Goal: Task Accomplishment & Management: Complete application form

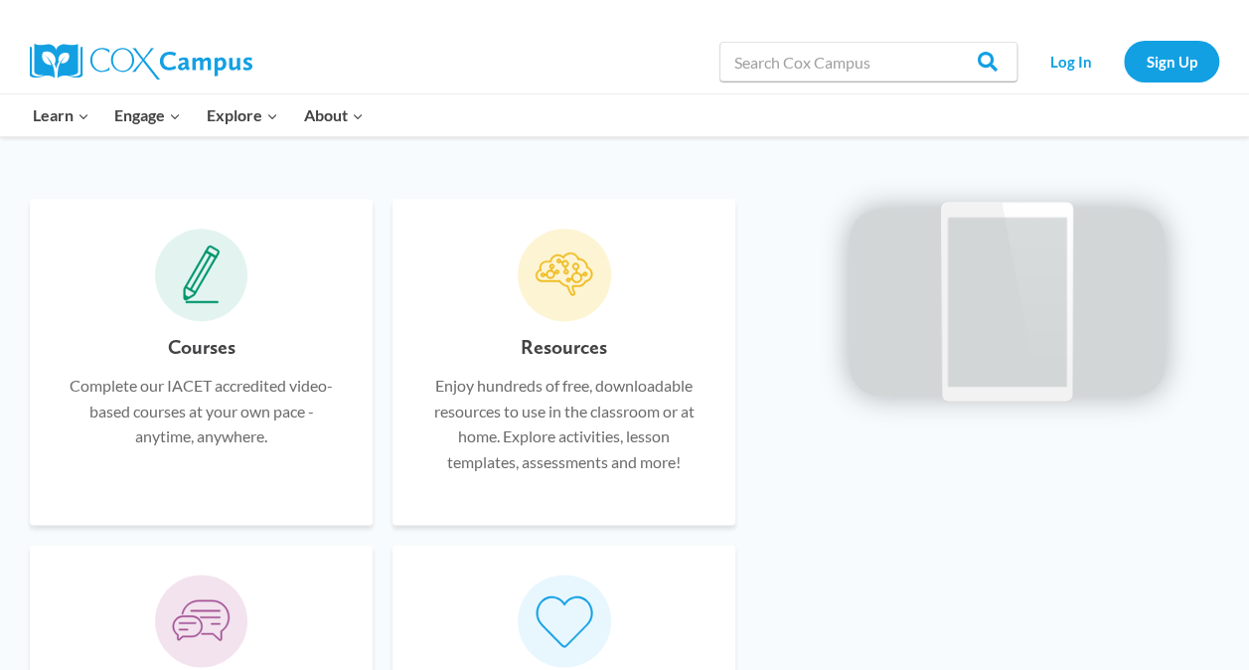
scroll to position [1158, 0]
click at [206, 347] on h6 "Courses" at bounding box center [202, 347] width 68 height 32
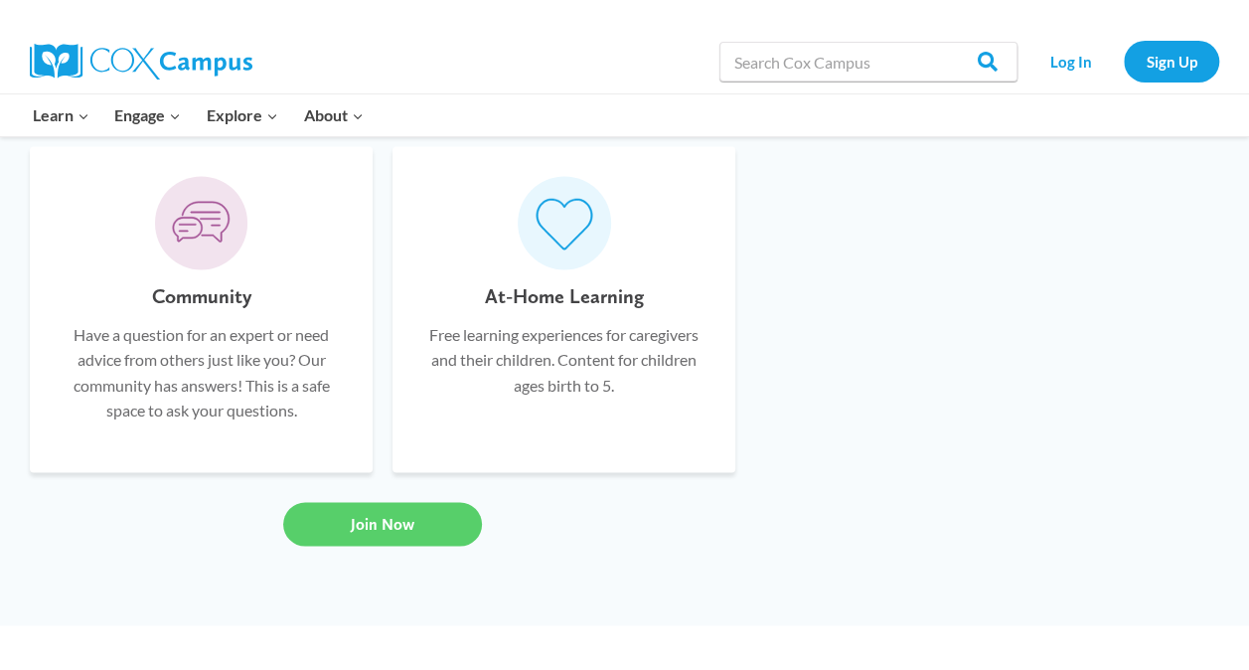
scroll to position [1572, 0]
click at [427, 544] on link "Join Now" at bounding box center [382, 524] width 199 height 44
click at [1159, 62] on link "Sign Up" at bounding box center [1171, 61] width 95 height 41
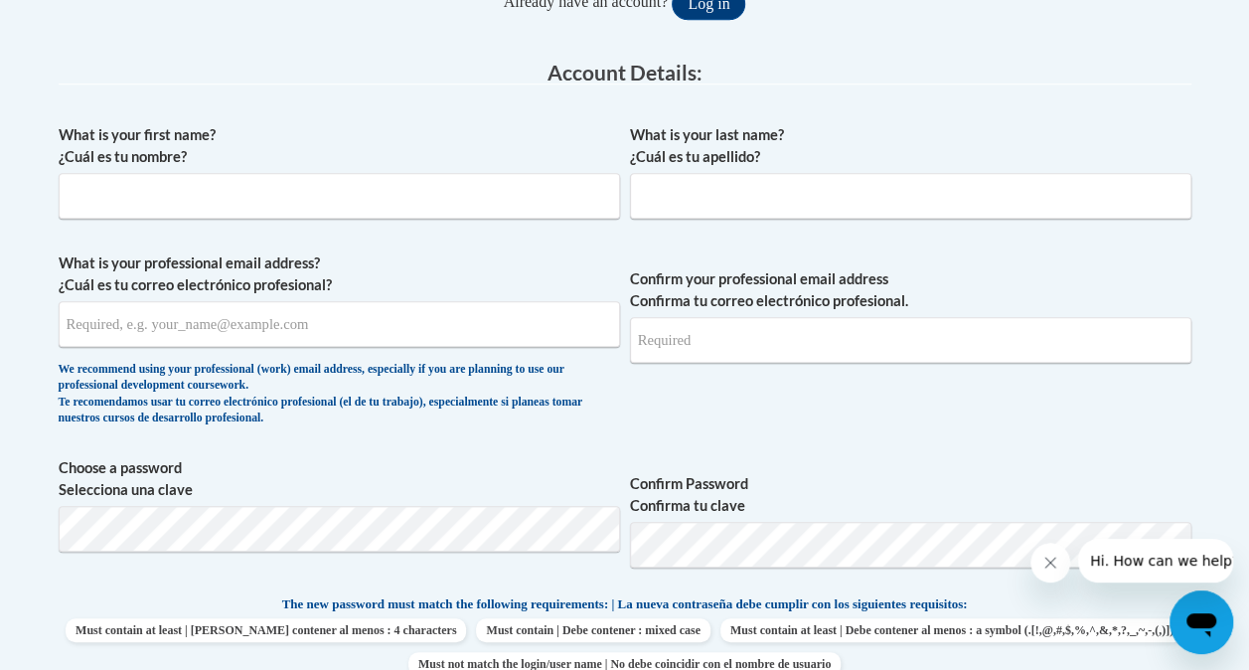
scroll to position [499, 0]
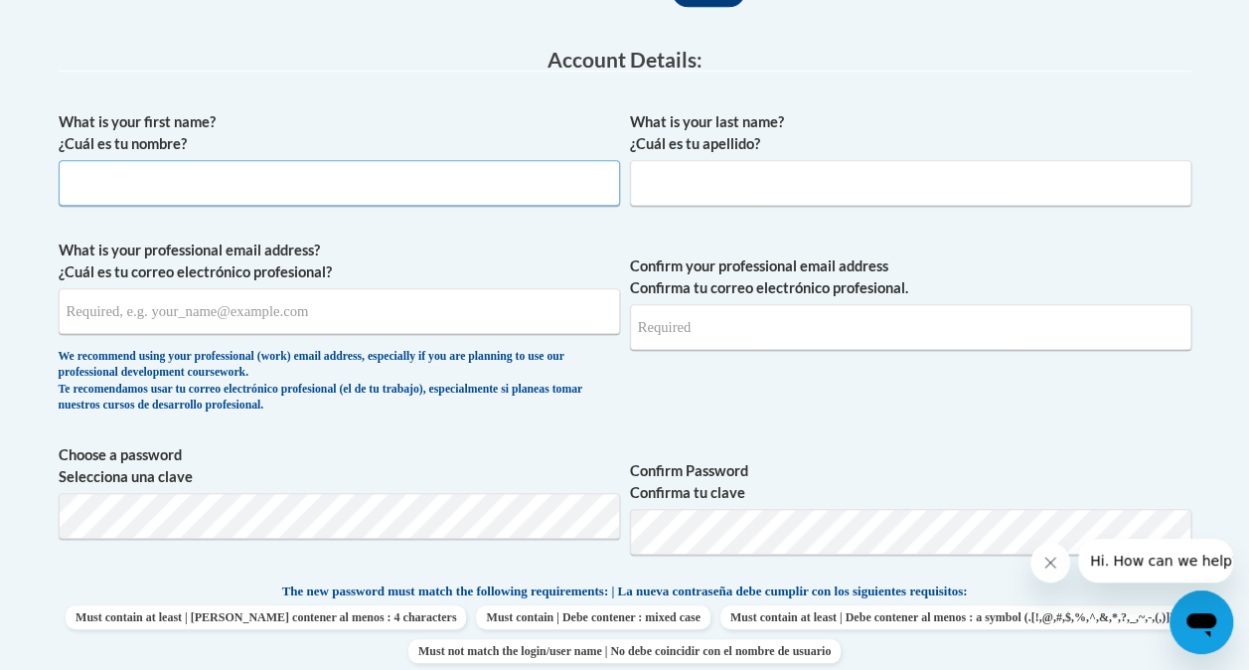
click at [358, 187] on input "What is your first name? ¿Cuál es tu nombre?" at bounding box center [339, 183] width 561 height 46
type input "Kyla"
click at [655, 179] on input "What is your last name? ¿Cuál es tu apellido?" at bounding box center [910, 183] width 561 height 46
type input "Vaughn"
click at [485, 320] on input "What is your professional email address? ¿Cuál es tu correo electrónico profesi…" at bounding box center [339, 311] width 561 height 46
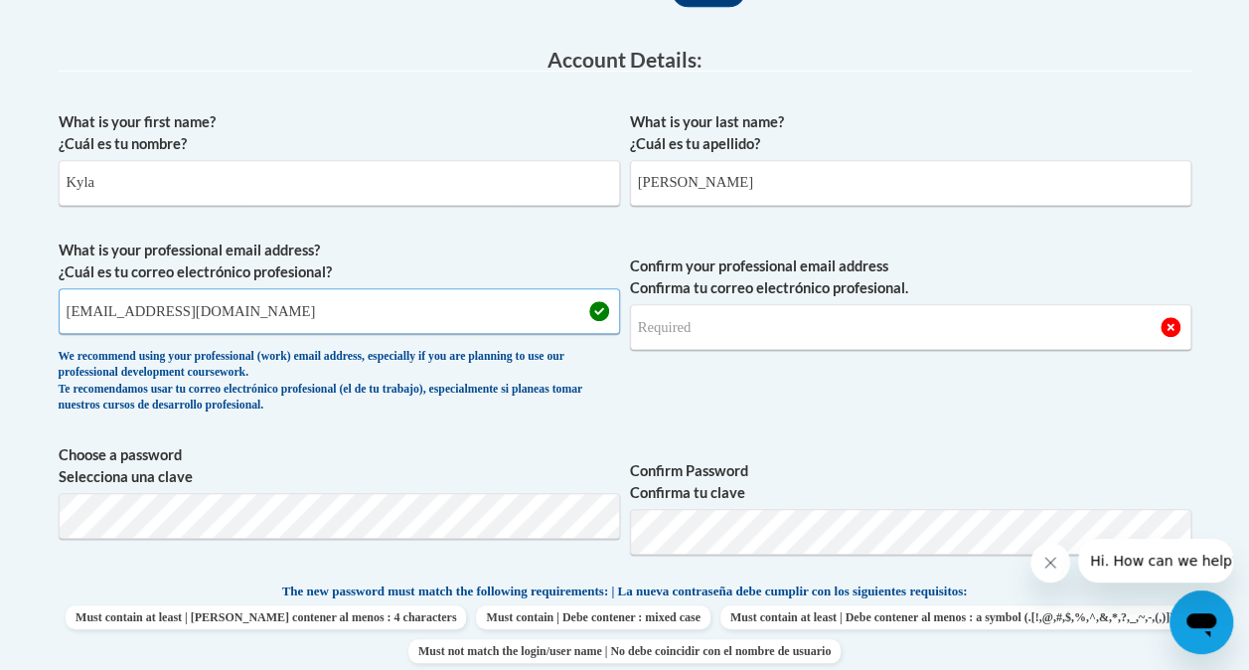
type input "kylakorrin@gmail.com"
click at [714, 330] on input "Confirm your professional email address Confirma tu correo electrónico profesio…" at bounding box center [910, 327] width 561 height 46
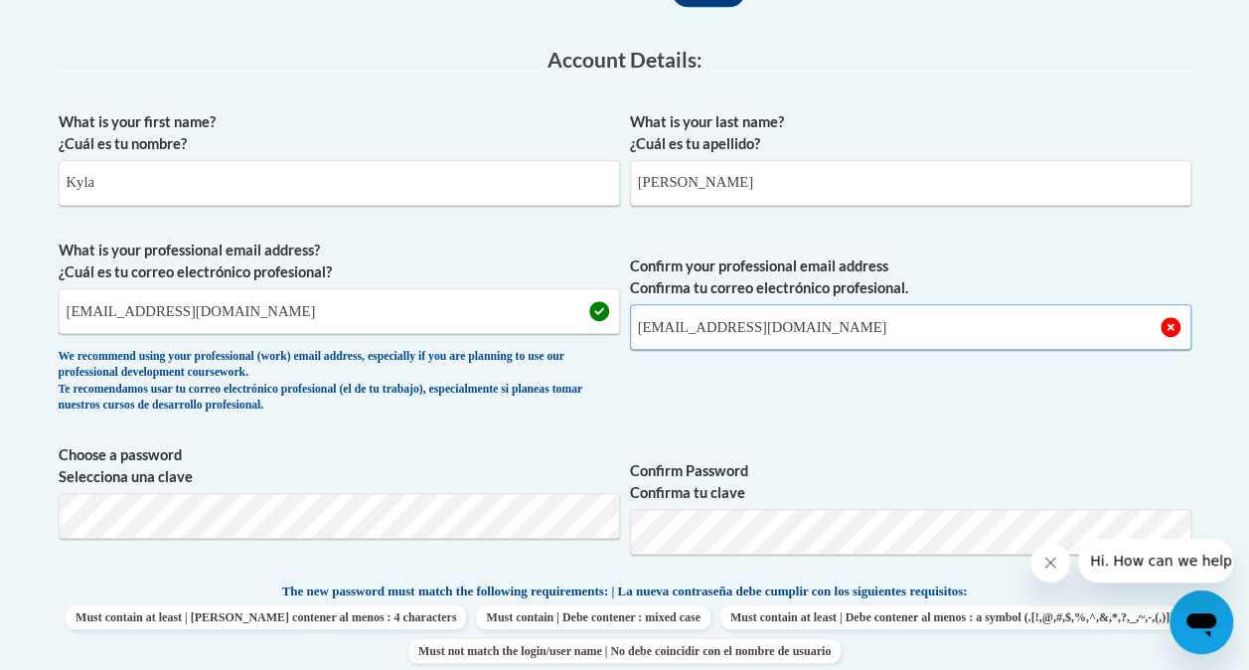
type input "kylakorrin@gmail.com"
click at [1133, 434] on div "What is your first name? ¿Cuál es tu nombre? Kyla What is your last name? ¿Cuál…" at bounding box center [625, 562] width 1133 height 923
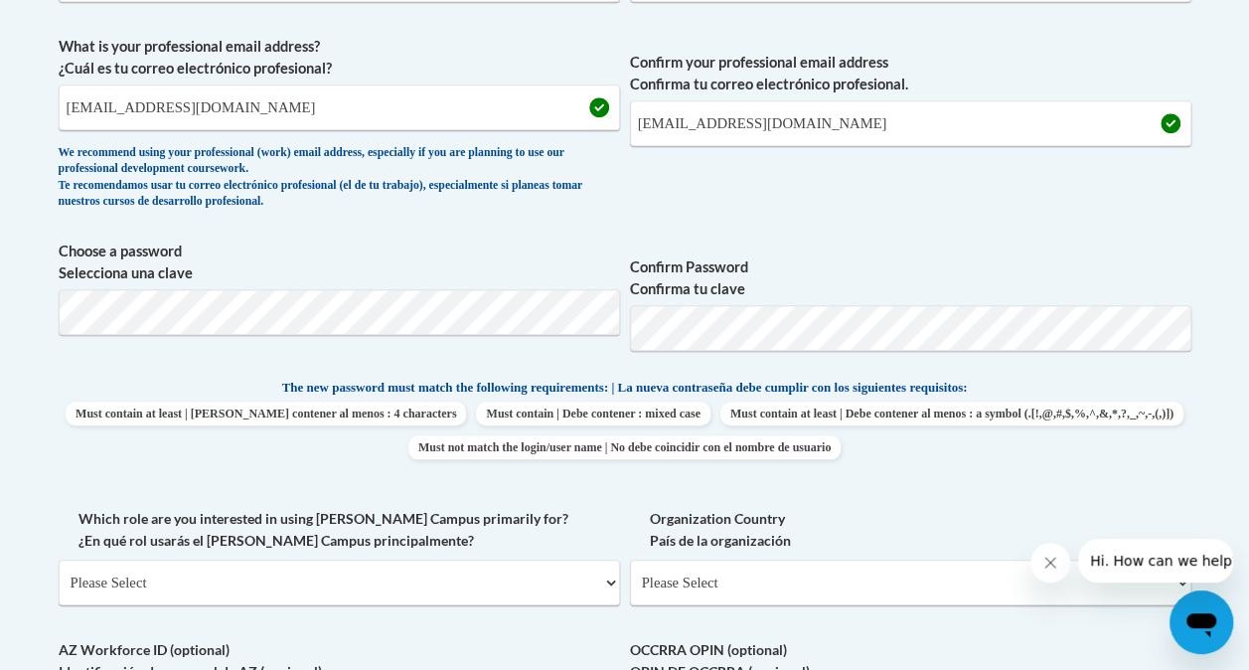
scroll to position [718, 0]
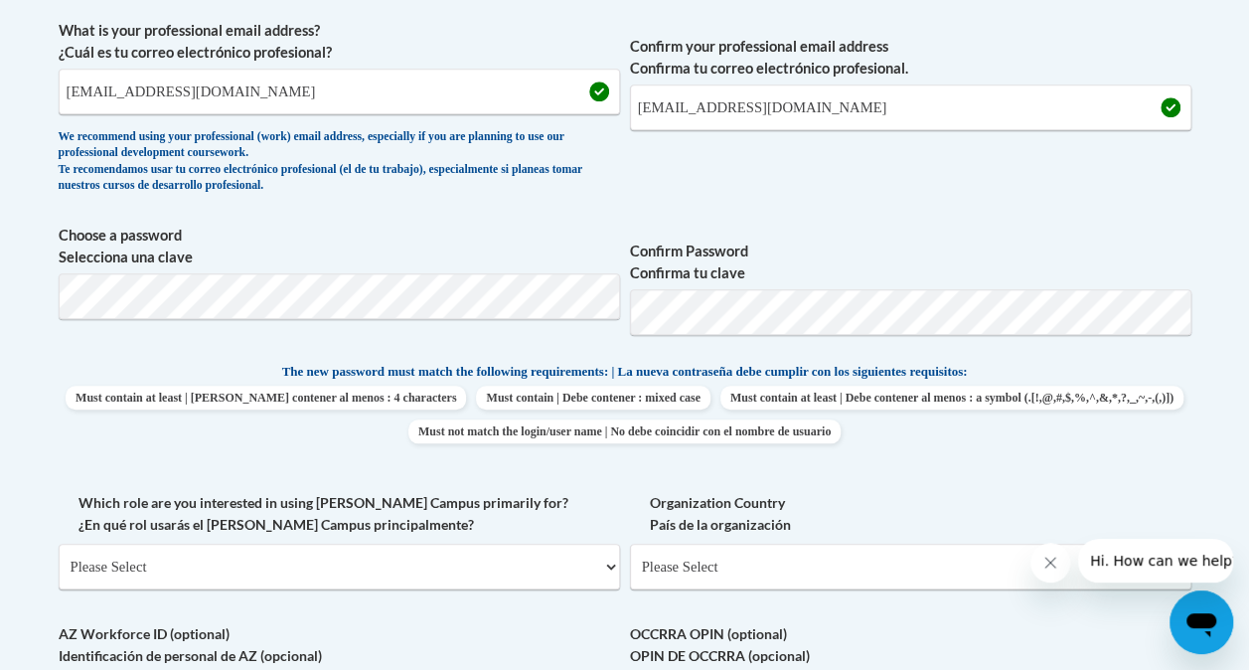
click at [853, 259] on label "Confirm Password Confirma tu clave" at bounding box center [910, 262] width 561 height 44
click at [985, 209] on div "What is your first name? ¿Cuál es tu nombre? Kyla What is your last name? ¿Cuál…" at bounding box center [625, 343] width 1133 height 923
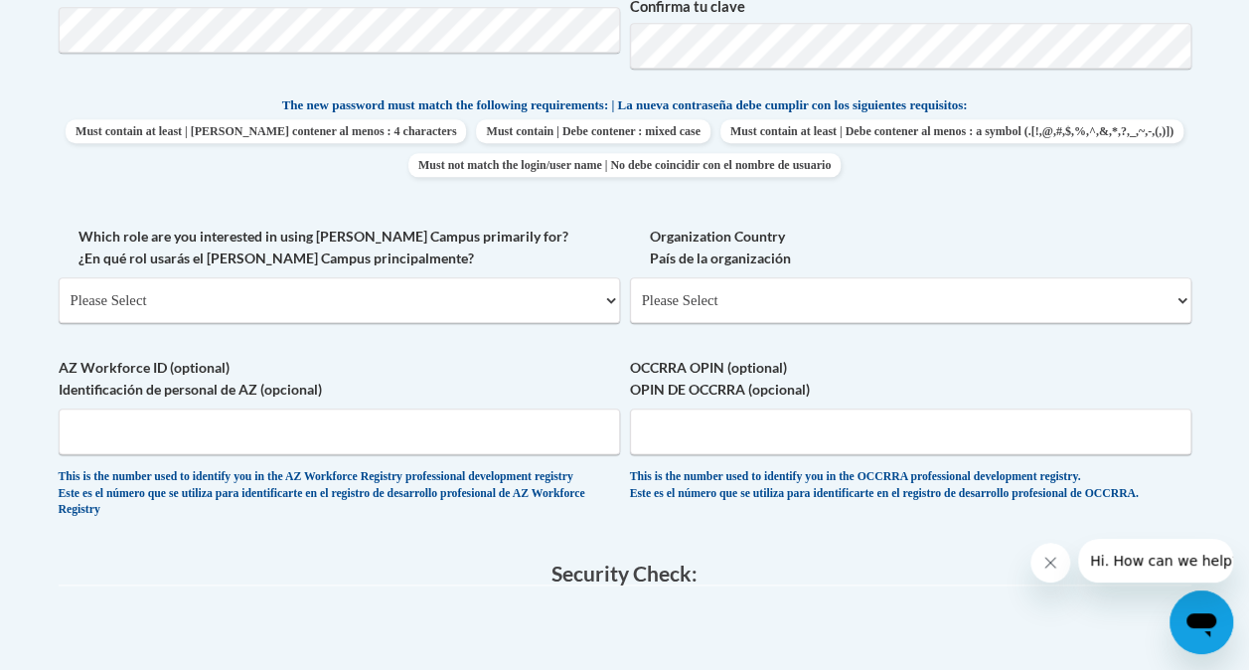
scroll to position [987, 0]
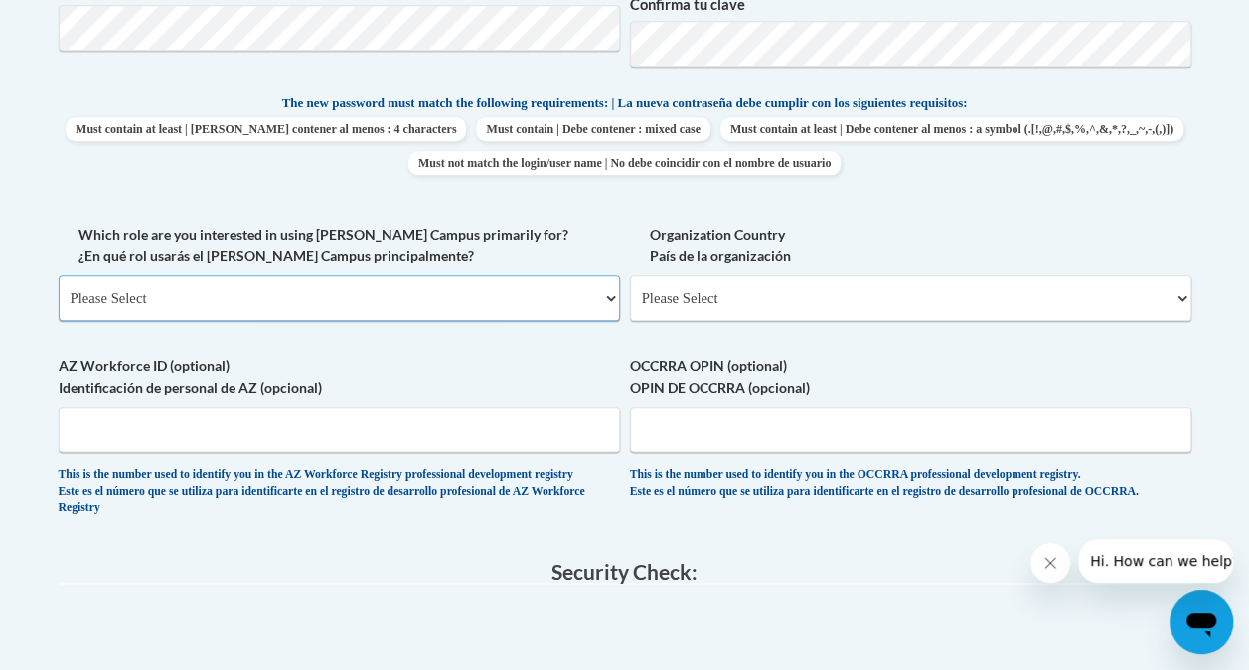
click at [610, 290] on select "Please Select College/University | Colegio/Universidad Community/Nonprofit Part…" at bounding box center [339, 298] width 561 height 46
select select "fbf2d438-af2f-41f8-98f1-81c410e29de3"
click at [59, 275] on select "Please Select College/University | Colegio/Universidad Community/Nonprofit Part…" at bounding box center [339, 298] width 561 height 46
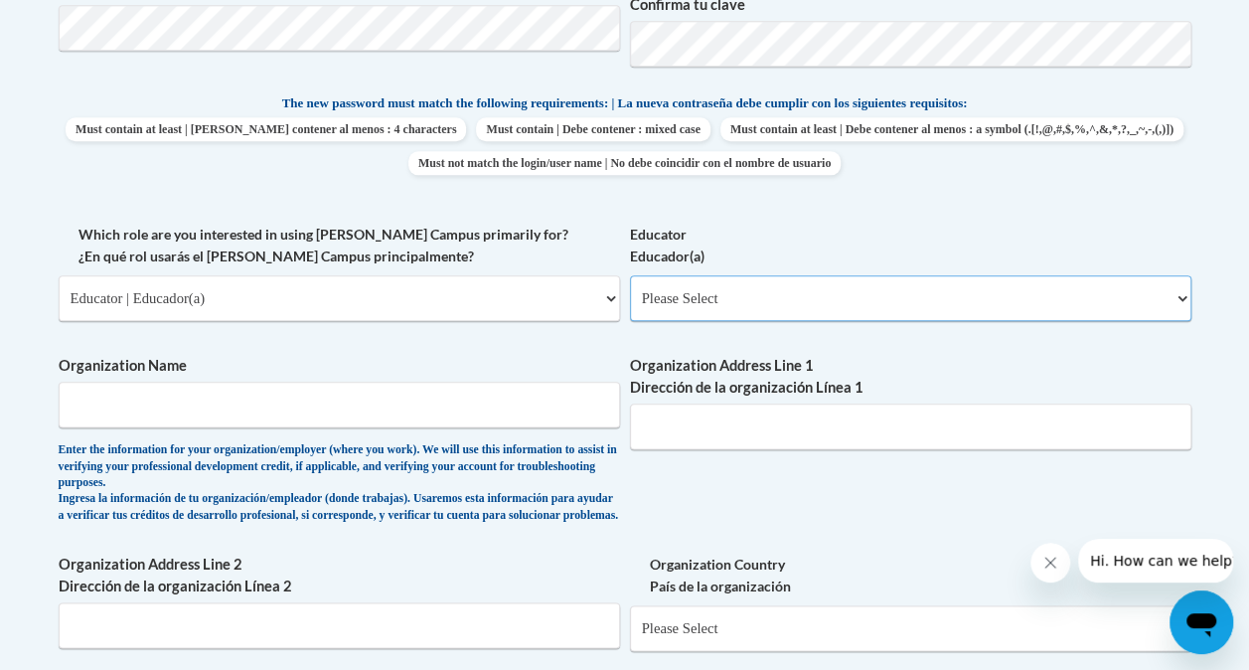
click at [703, 308] on select "Please Select Early Learning/Daycare Teacher/Family Home Care Provider | Maestr…" at bounding box center [910, 298] width 561 height 46
select select "5e2af403-4f2c-4e49-a02f-103e55d7b75b"
click at [630, 275] on select "Please Select Early Learning/Daycare Teacher/Family Home Care Provider | Maestr…" at bounding box center [910, 298] width 561 height 46
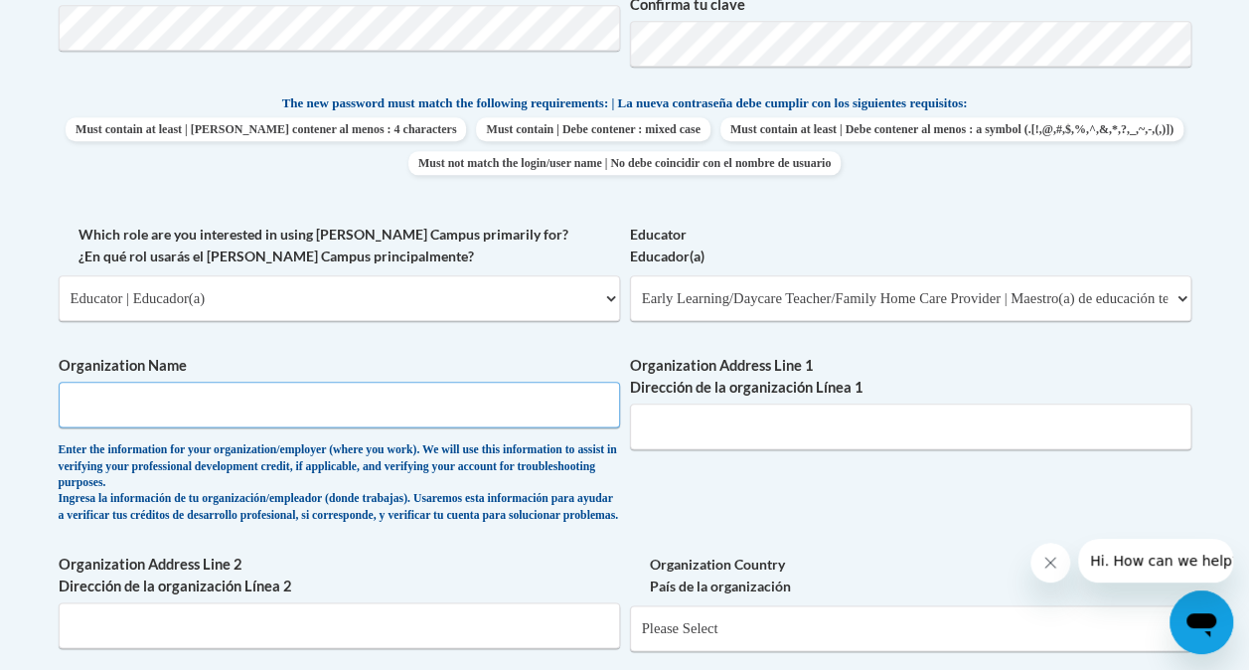
click at [472, 411] on input "Organization Name" at bounding box center [339, 405] width 561 height 46
type input "Elaine Clark Center"
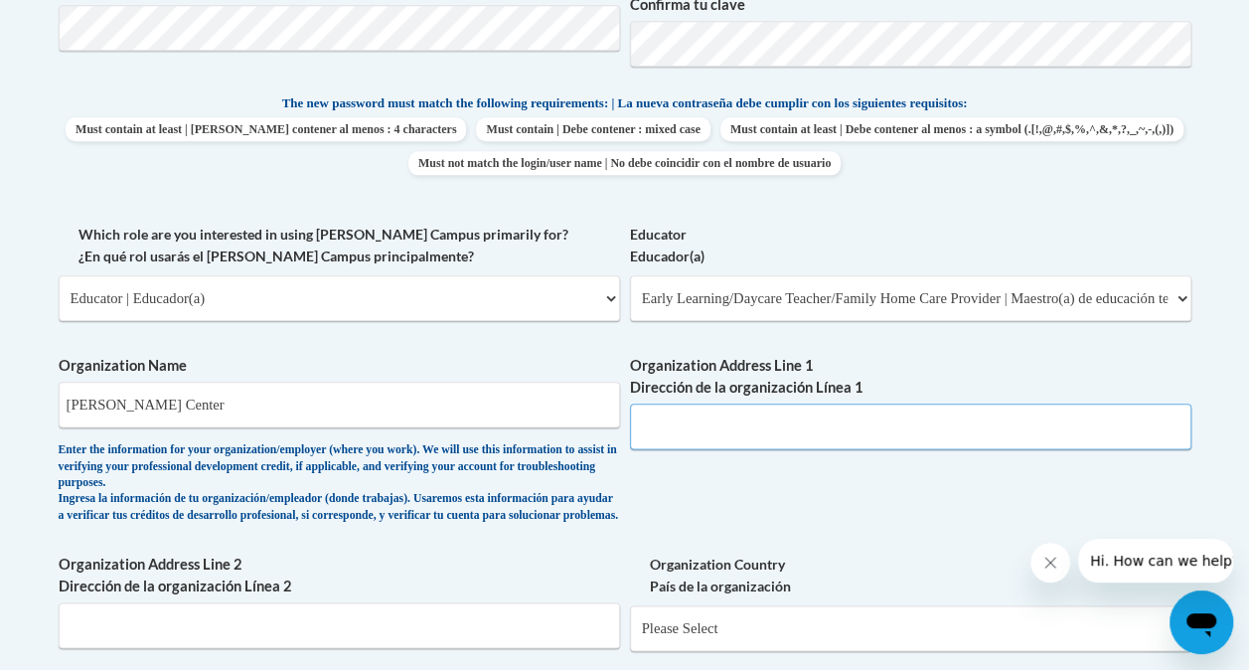
click at [656, 430] on input "Organization Address Line 1 Dirección de la organización Línea 1" at bounding box center [910, 426] width 561 height 46
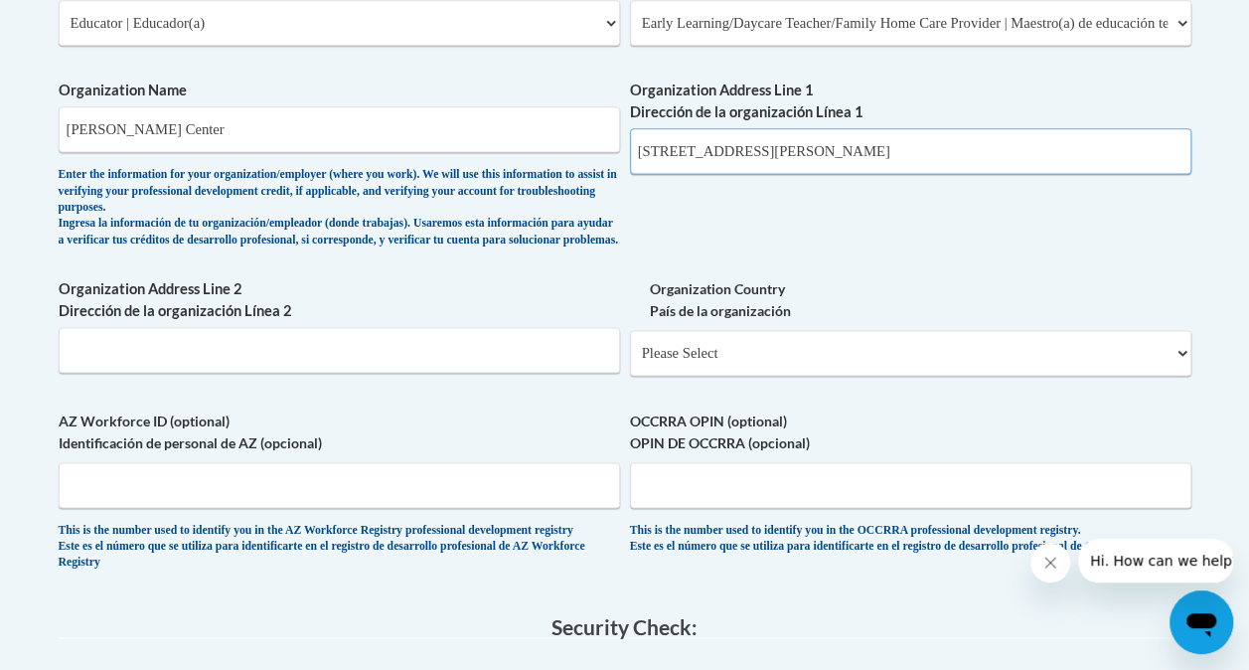
scroll to position [1270, 0]
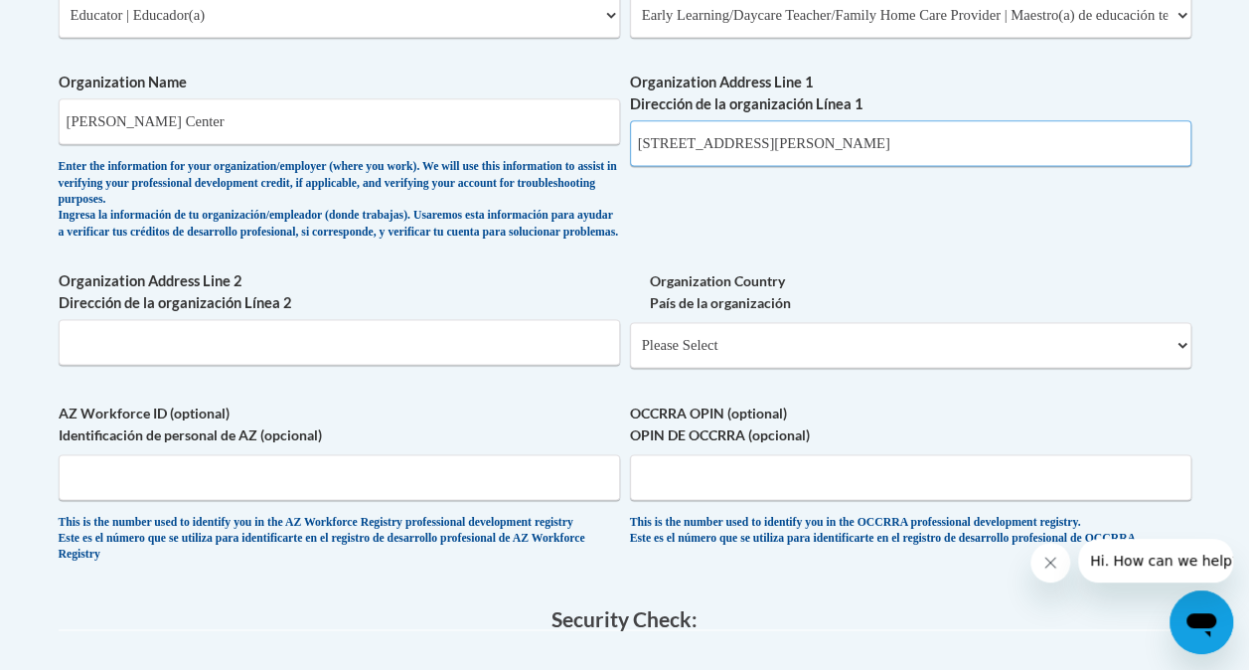
type input "5130 Peachtree Blvd, Chamblee, GA 30341"
click at [1002, 341] on select "Please Select United States | Estados Unidos Outside of the United States | Fue…" at bounding box center [910, 345] width 561 height 46
select select "ad49bcad-a171-4b2e-b99c-48b446064914"
click at [630, 337] on select "Please Select United States | Estados Unidos Outside of the United States | Fue…" at bounding box center [910, 345] width 561 height 46
select select
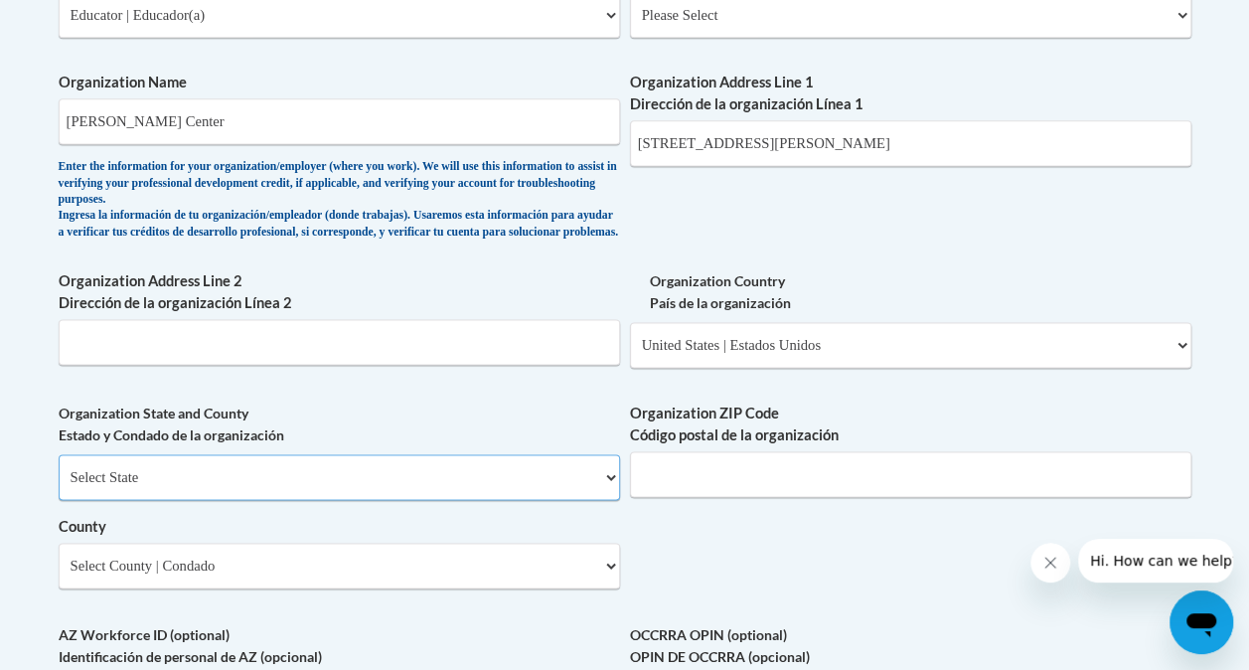
click at [570, 500] on select "Select State Alabama Alaska Arizona Arkansas California Colorado Connecticut De…" at bounding box center [339, 477] width 561 height 46
select select "Georgia"
click at [59, 469] on select "Select State Alabama Alaska Arizona Arkansas California Colorado Connecticut De…" at bounding box center [339, 477] width 561 height 46
click at [940, 141] on input "5130 Peachtree Blvd, Chamblee, GA 30341" at bounding box center [910, 143] width 561 height 46
click at [972, 267] on div "What is your first name? ¿Cuál es tu nombre? Kyla What is your last name? ¿Cuál…" at bounding box center [625, 67] width 1133 height 1474
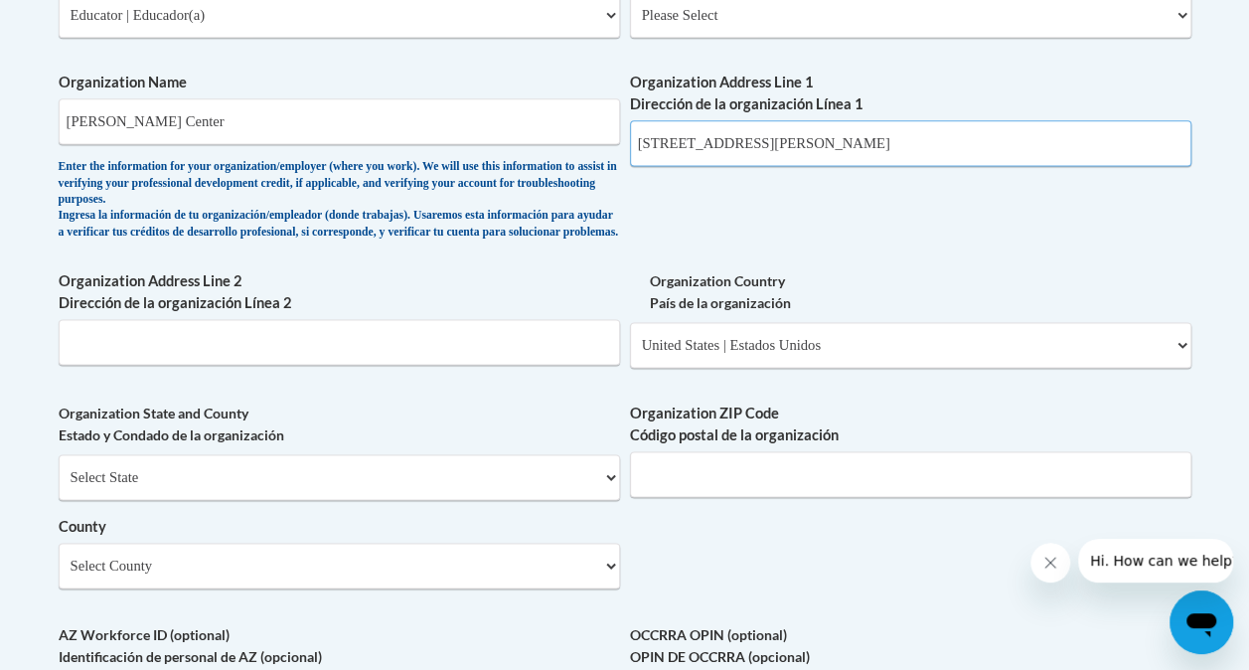
click at [961, 154] on input "5130 Peachtree Blvd, Chamblee, GA 30341" at bounding box center [910, 143] width 561 height 46
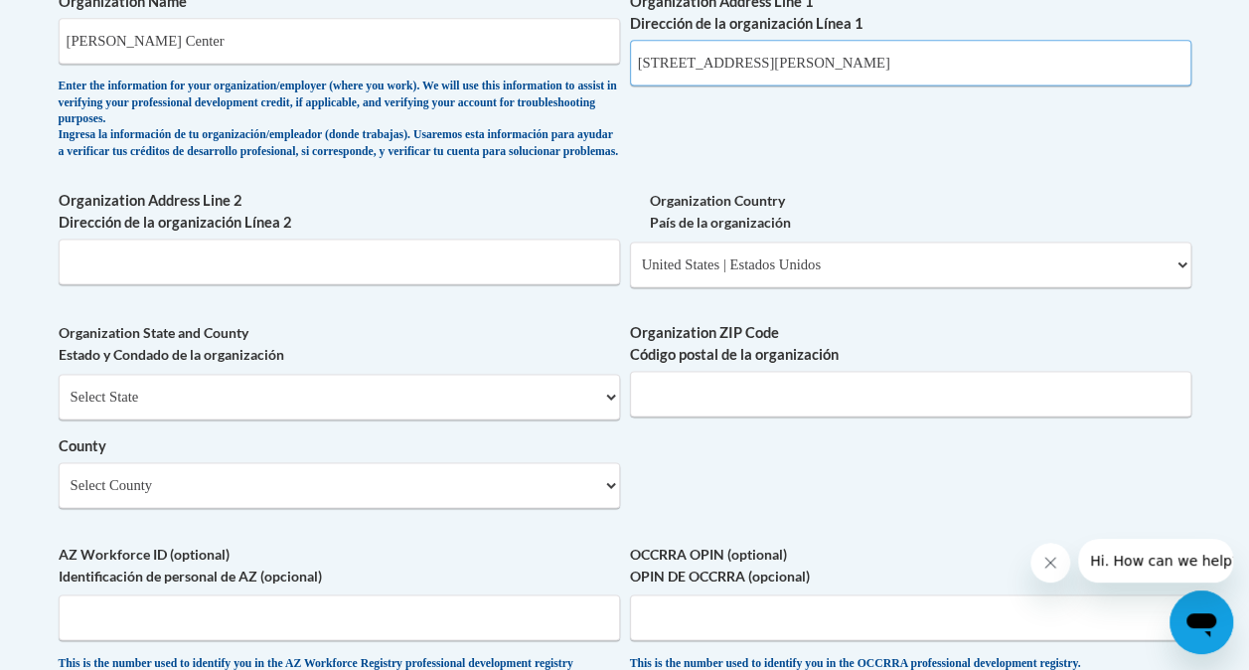
scroll to position [1366, 0]
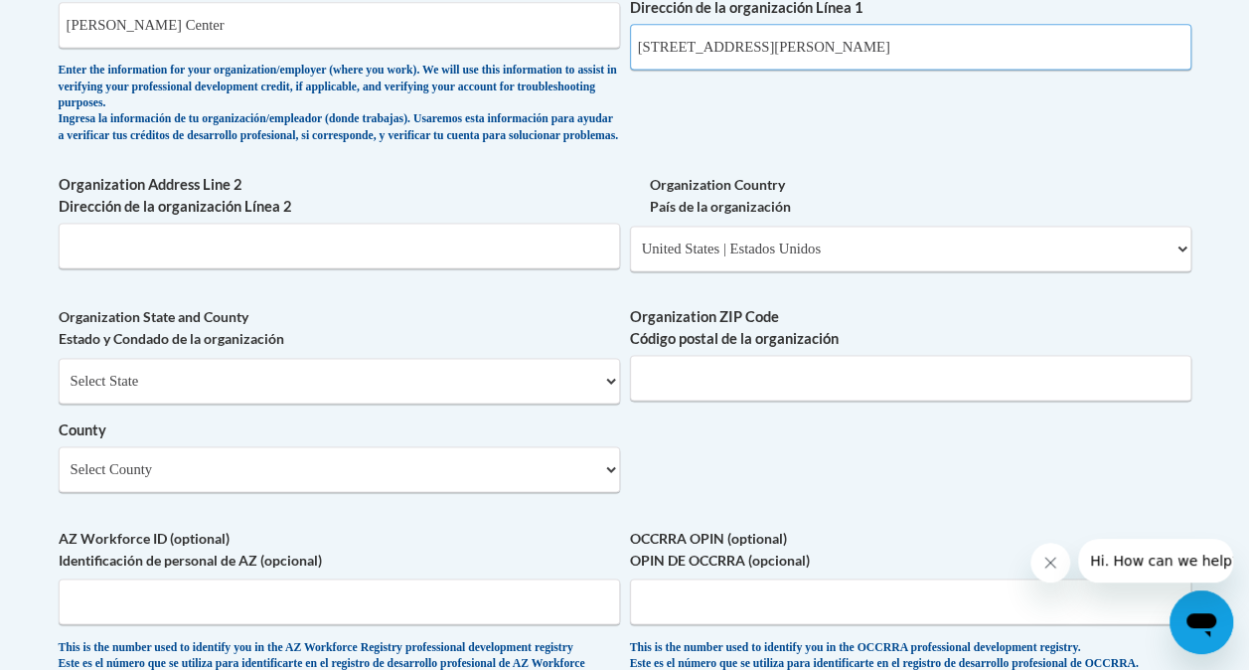
type input "5130 Peachtree Blvd, Chamblee"
click at [609, 481] on select "Select County Appling Atkinson Bacon Baker Baldwin Banks Barrow Bartow Ben Hill…" at bounding box center [339, 469] width 561 height 46
select select "DeKalb"
click at [59, 461] on select "Select County Appling Atkinson Bacon Baker Baldwin Banks Barrow Bartow Ben Hill…" at bounding box center [339, 469] width 561 height 46
click at [757, 391] on input "Organization ZIP Code Código postal de la organización" at bounding box center [910, 378] width 561 height 46
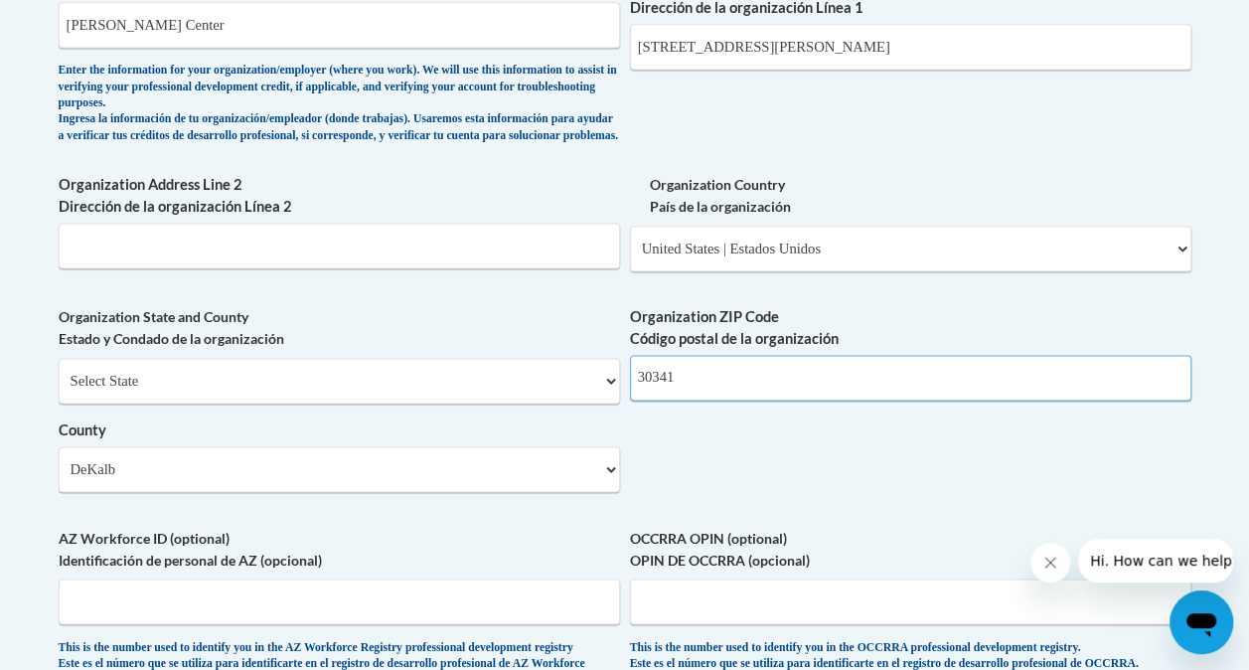
type input "30341"
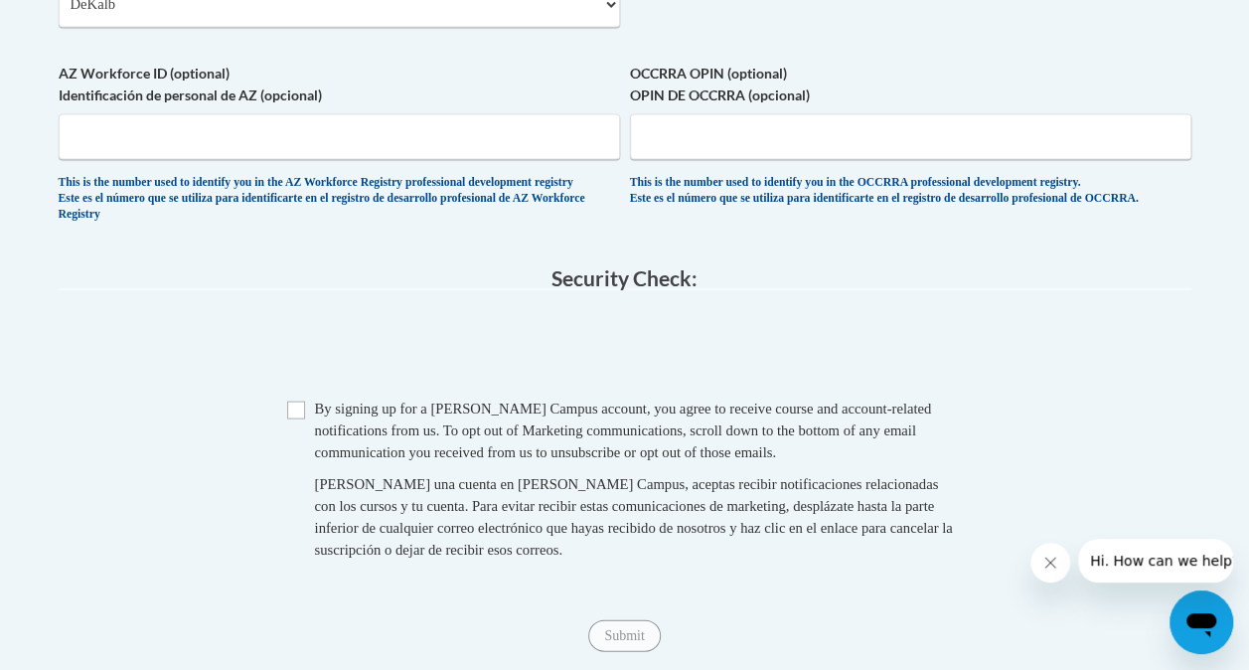
scroll to position [1834, 0]
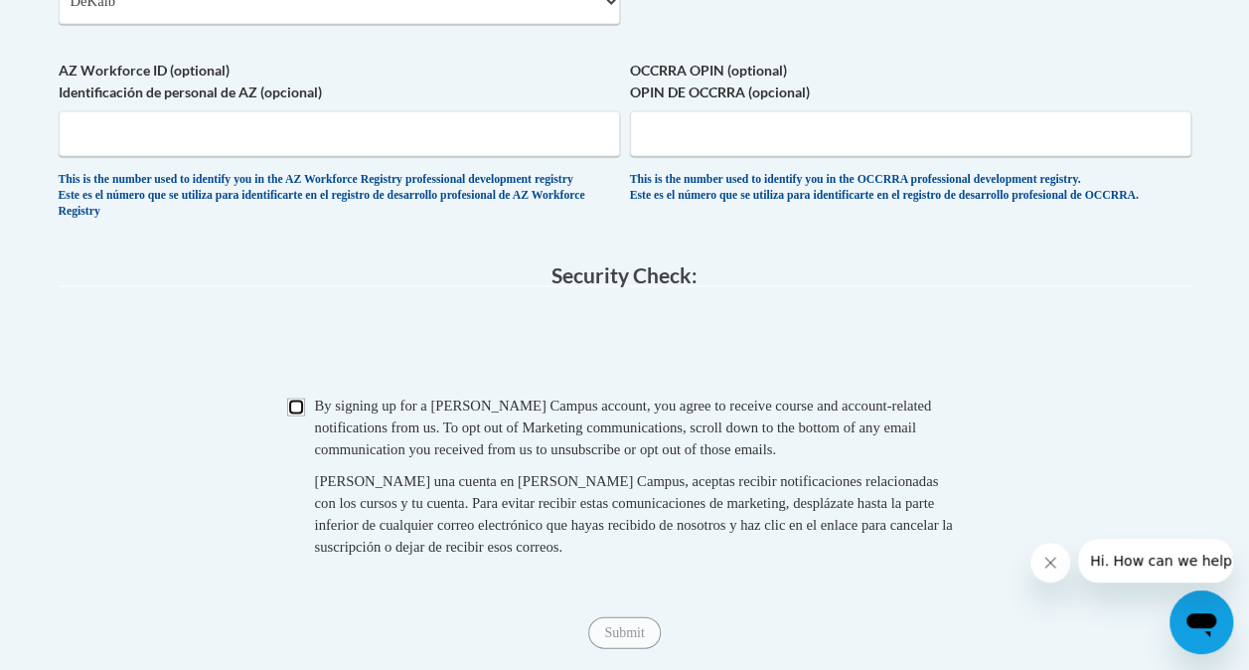
click at [296, 415] on input "Checkbox" at bounding box center [296, 406] width 18 height 18
checkbox input "true"
click at [632, 648] on input "Submit" at bounding box center [624, 632] width 72 height 32
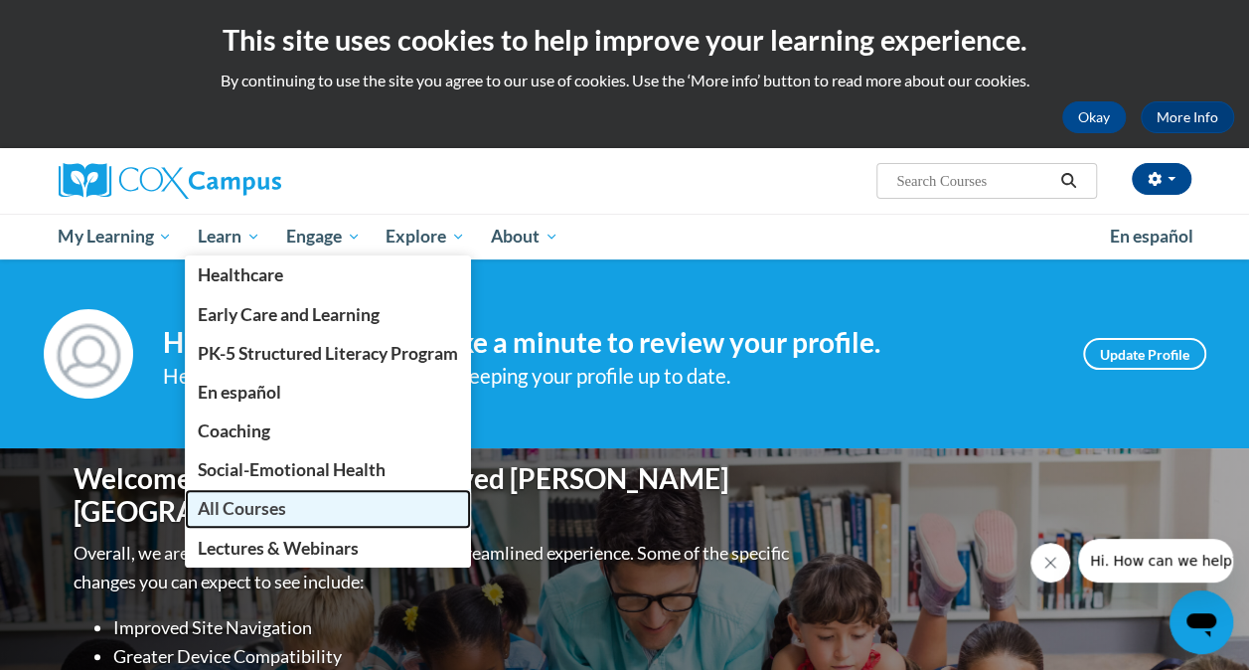
click at [264, 509] on span "All Courses" at bounding box center [242, 508] width 88 height 21
